Goal: Find specific page/section: Find specific page/section

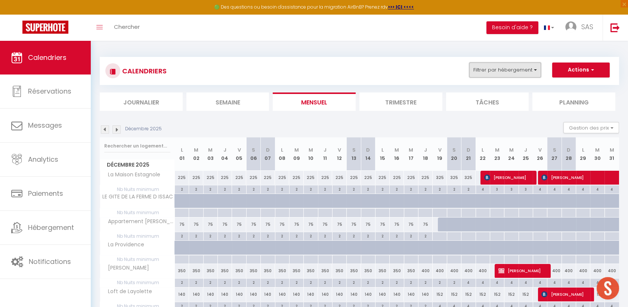
click at [498, 71] on button "Filtrer par hébergement" at bounding box center [506, 69] width 72 height 15
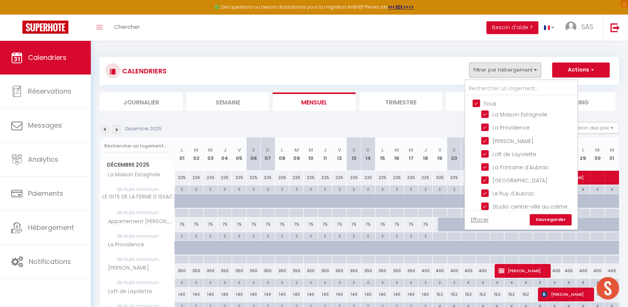
click at [479, 100] on input "Tous" at bounding box center [529, 102] width 112 height 7
checkbox input "false"
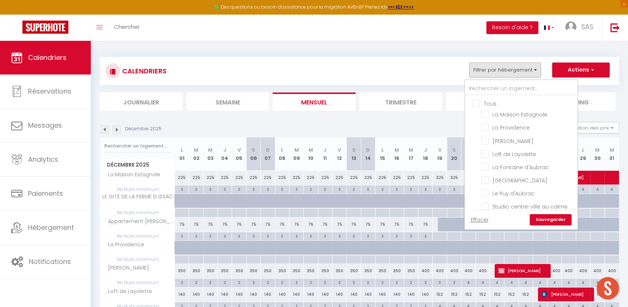
checkbox input "false"
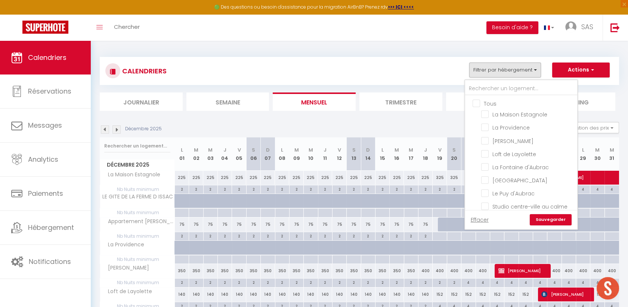
checkbox input "false"
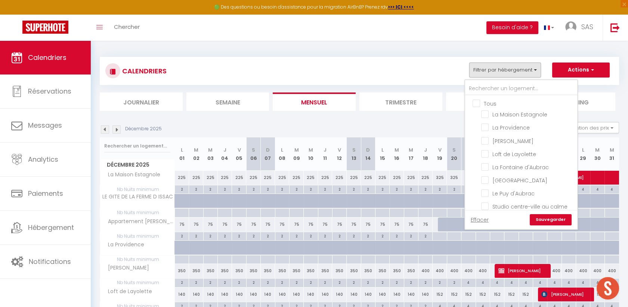
checkbox input "false"
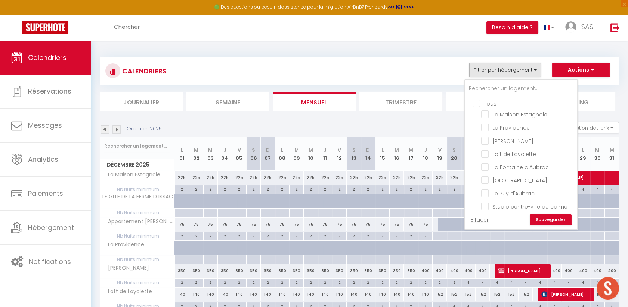
checkbox input "false"
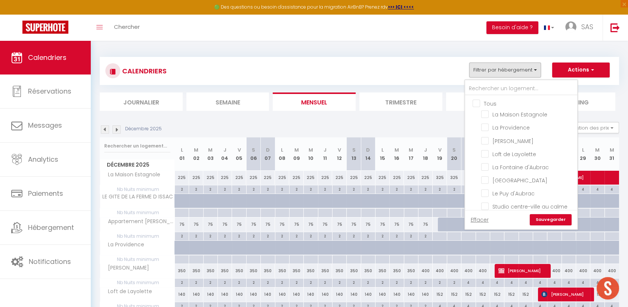
checkbox input "false"
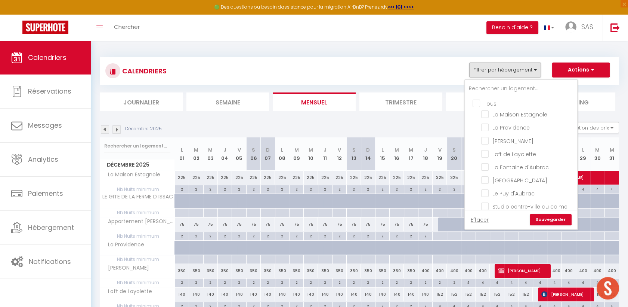
checkbox input "false"
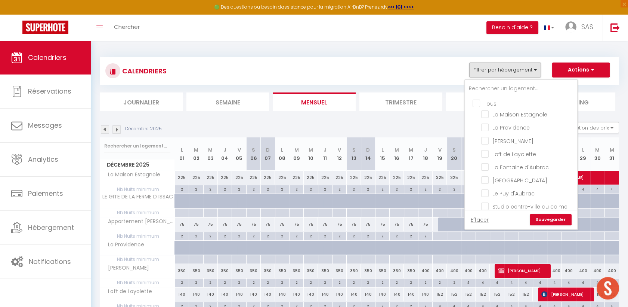
checkbox input "false"
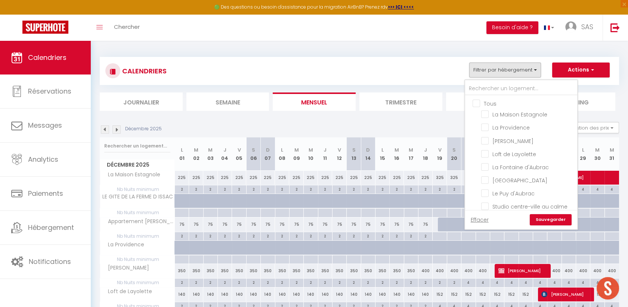
checkbox input "false"
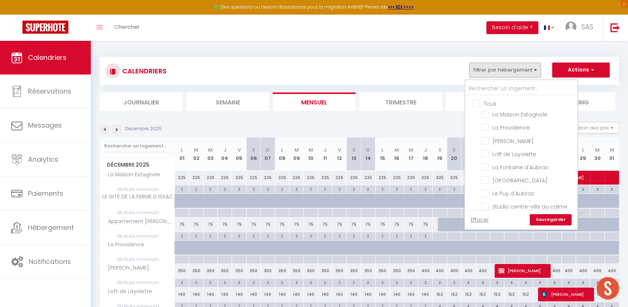
checkbox input "false"
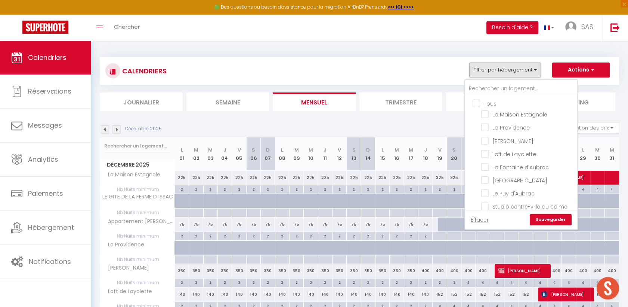
checkbox input "false"
click at [482, 87] on input "text" at bounding box center [521, 88] width 112 height 13
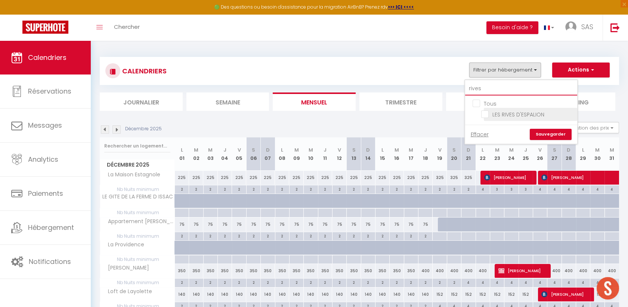
type input "rives"
click at [491, 113] on input "LES RIVES D'ESPALION" at bounding box center [528, 113] width 93 height 7
checkbox input "true"
click at [550, 133] on link "Sauvegarder" at bounding box center [551, 134] width 42 height 11
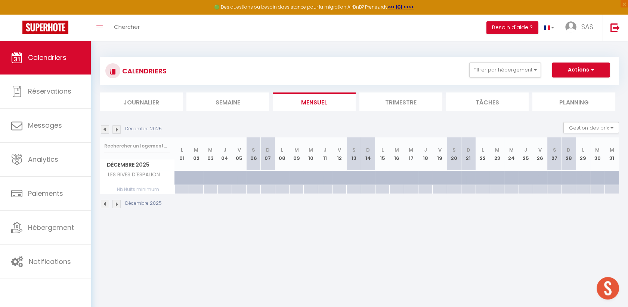
click at [107, 130] on img at bounding box center [105, 129] width 8 height 8
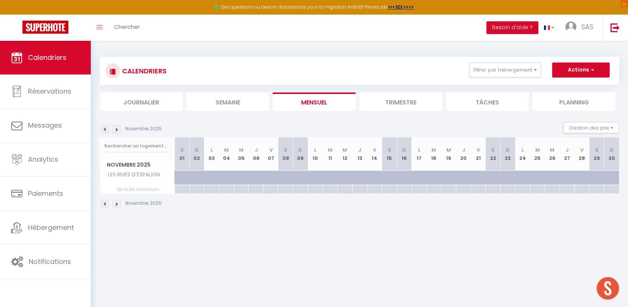
click at [107, 130] on img at bounding box center [105, 129] width 8 height 8
